Goal: Information Seeking & Learning: Learn about a topic

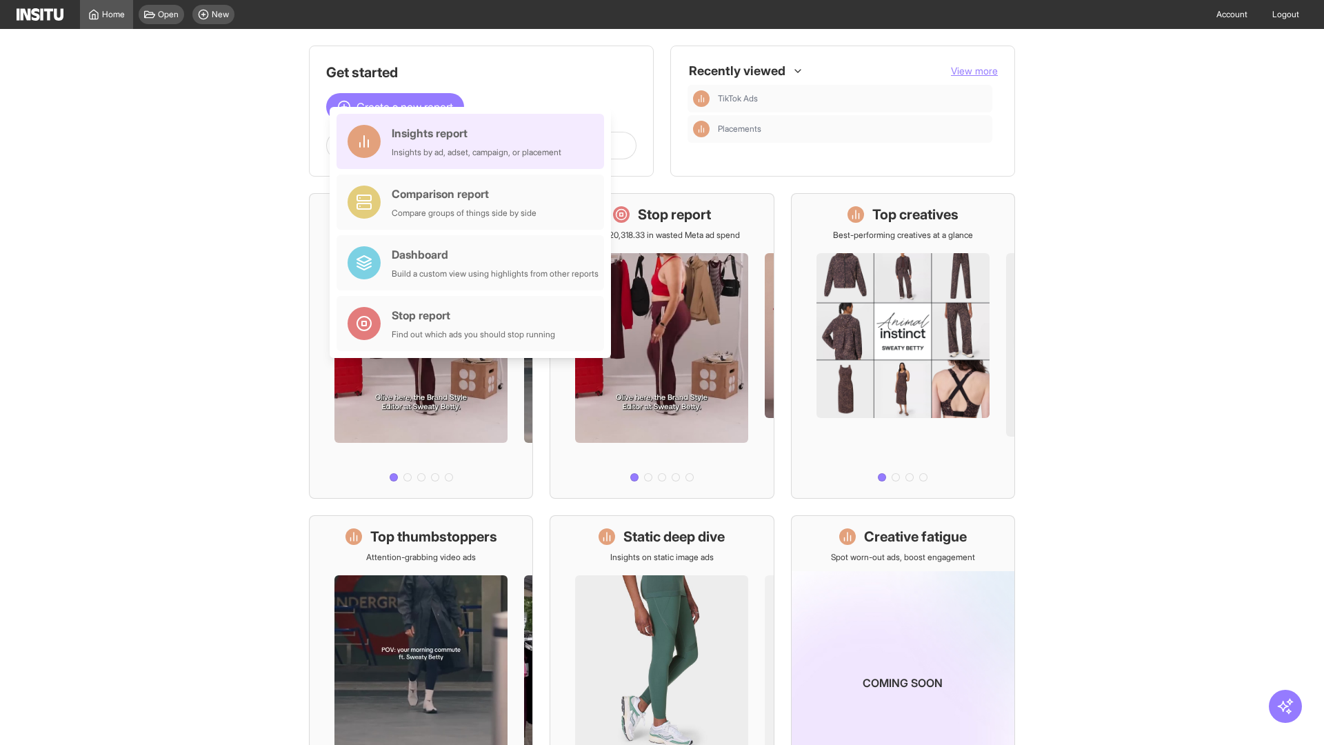
click at [474, 141] on div "Insights report Insights by ad, adset, campaign, or placement" at bounding box center [477, 141] width 170 height 33
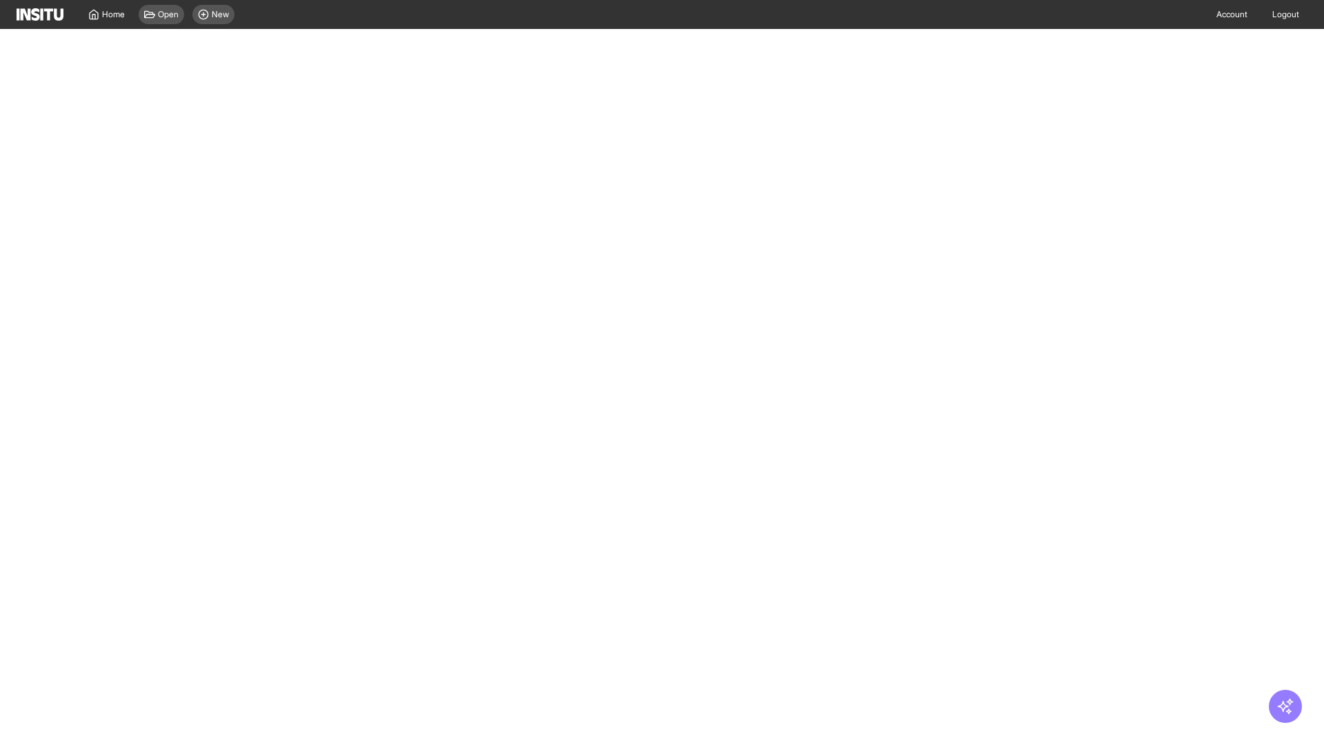
select select "**"
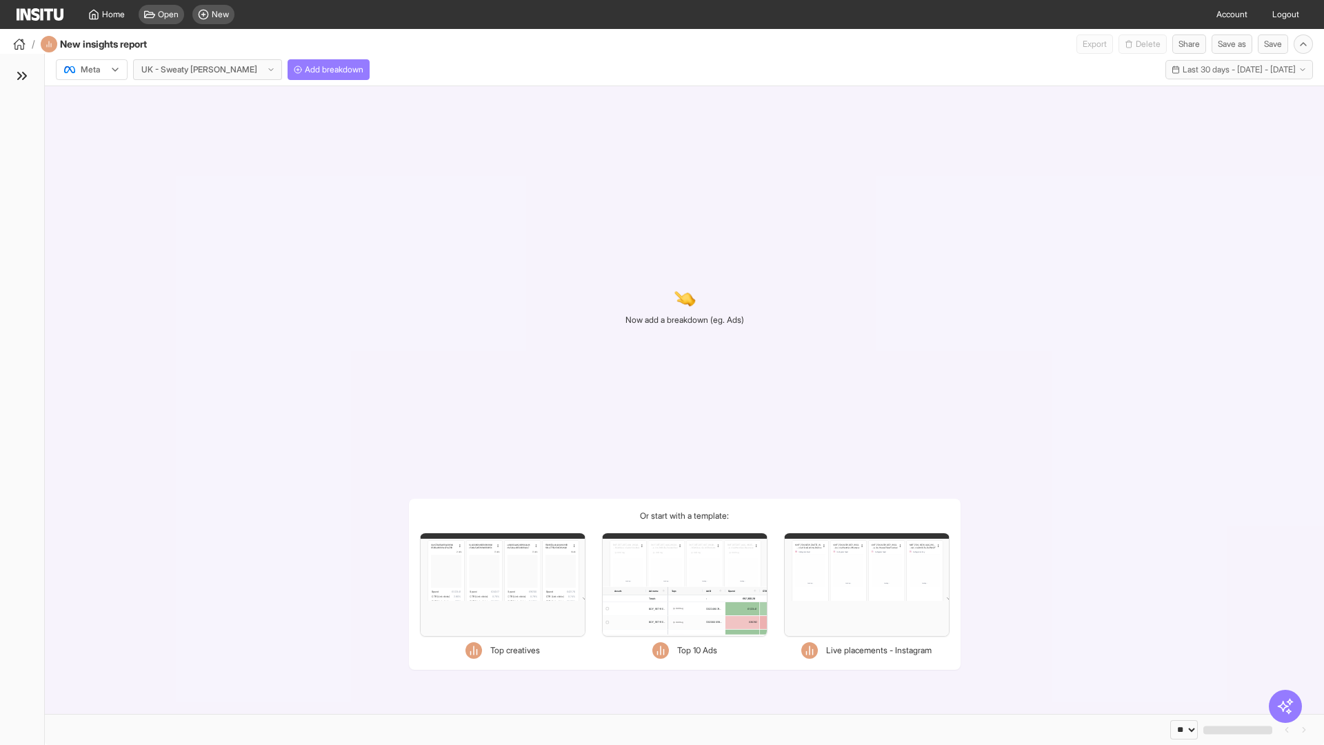
click at [92, 70] on div at bounding box center [82, 70] width 39 height 14
click at [94, 123] on span "TikTok" at bounding box center [92, 123] width 23 height 12
